Goal: Task Accomplishment & Management: Manage account settings

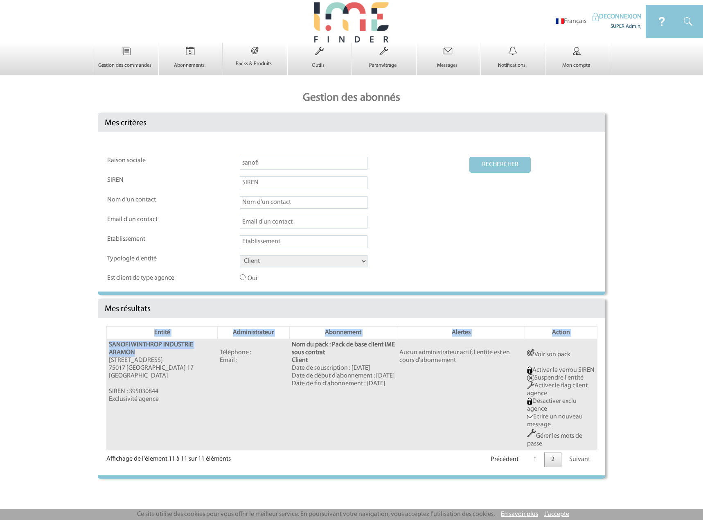
drag, startPoint x: 138, startPoint y: 354, endPoint x: 99, endPoint y: 346, distance: 39.7
click at [99, 346] on div "Entité Administrateur Abonnement Alertes Action SANOFI WINTHROP INDUSTRIE ARAMO…" at bounding box center [351, 396] width 507 height 157
click at [158, 359] on td "SANOFI WINTHROP INDUSTRIE ARAMON [STREET_ADDRESS][GEOGRAPHIC_DATA] : 395030844 …" at bounding box center [162, 394] width 111 height 111
drag, startPoint x: 143, startPoint y: 351, endPoint x: 109, endPoint y: 347, distance: 33.9
click at [109, 347] on td "SANOFI WINTHROP INDUSTRIE ARAMON 46 avenue de la Grande armée 75017 Paris 17 Ge…" at bounding box center [162, 394] width 111 height 111
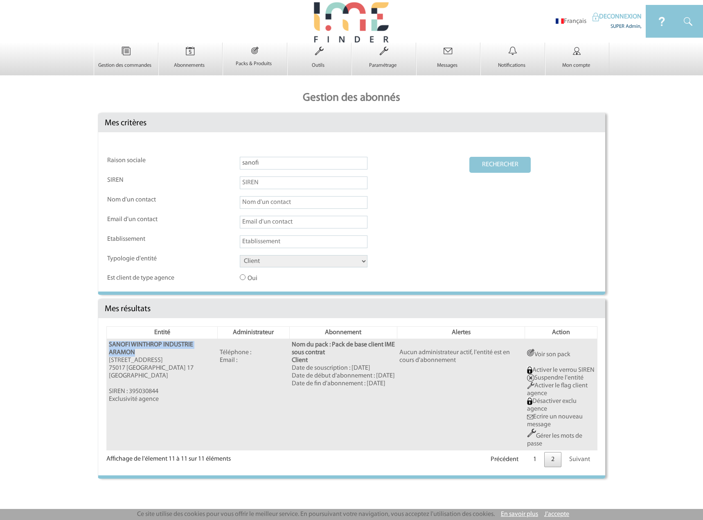
copy b "SANOFI WINTHROP INDUSTRIE ARAMON"
click at [190, 65] on p "Abonnements" at bounding box center [190, 65] width 62 height 7
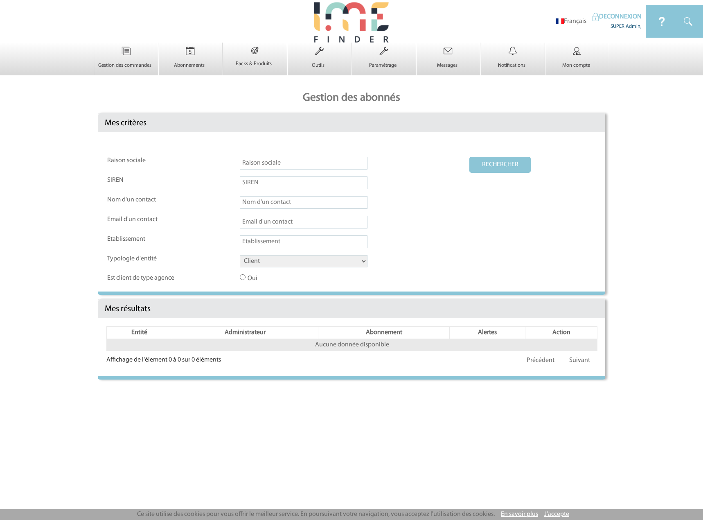
click at [252, 163] on input "text" at bounding box center [304, 163] width 128 height 13
paste input "SANOFI WINTHROP INDUSTRIE ARAMON"
type input "SANOFI WINTHROP INDUSTRIE ARAMON"
click at [494, 163] on button "RECHERCHER" at bounding box center [500, 165] width 61 height 16
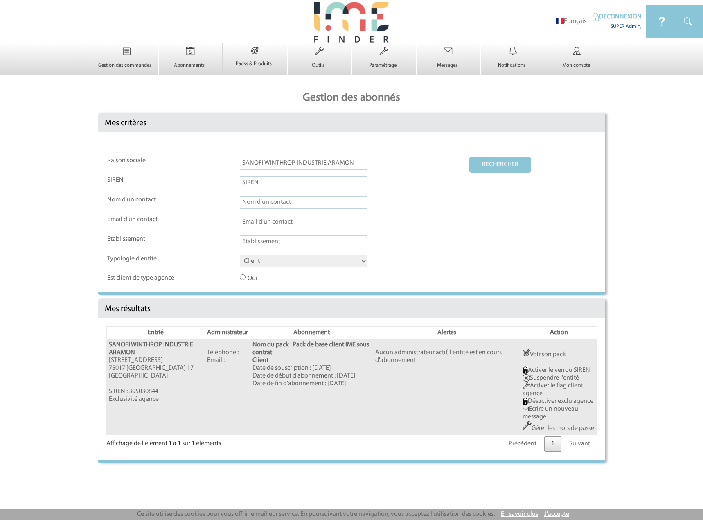
click at [530, 355] on img at bounding box center [526, 352] width 7 height 7
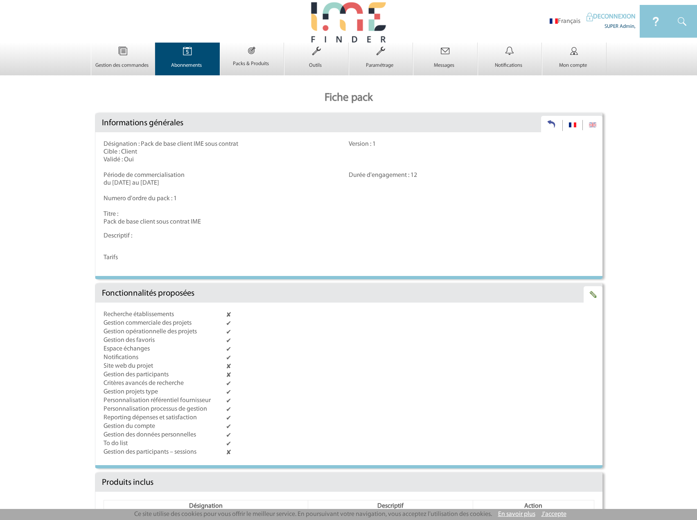
click at [198, 58] on img at bounding box center [188, 51] width 34 height 17
